Goal: Task Accomplishment & Management: Manage account settings

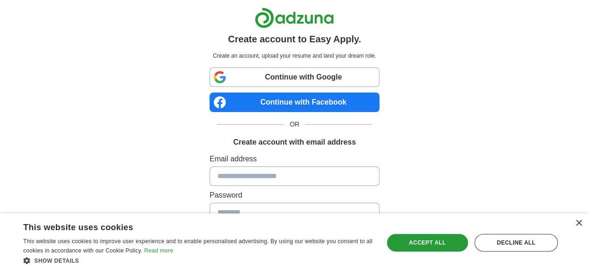
click at [260, 76] on link "Continue with Google" at bounding box center [294, 77] width 170 height 20
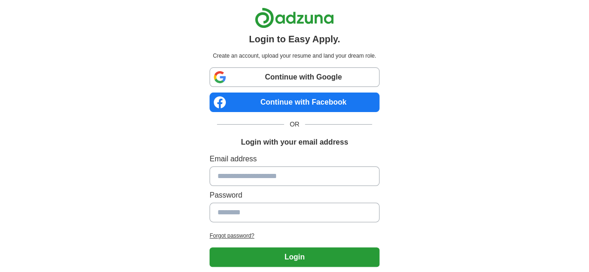
click at [244, 82] on link "Continue with Google" at bounding box center [294, 77] width 170 height 20
click at [231, 71] on link "Continue with Google" at bounding box center [294, 77] width 170 height 20
click at [253, 81] on link "Continue with Google" at bounding box center [294, 77] width 170 height 20
click at [252, 80] on link "Continue with Google" at bounding box center [294, 77] width 170 height 20
click at [263, 82] on link "Continue with Google" at bounding box center [294, 77] width 170 height 20
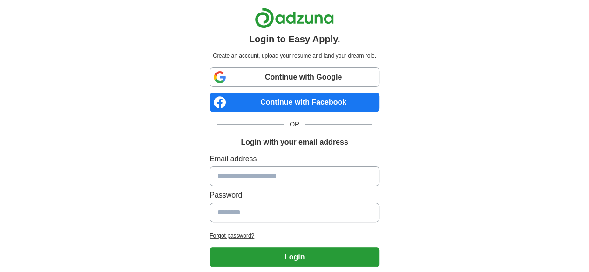
click at [322, 77] on link "Continue with Google" at bounding box center [294, 77] width 170 height 20
